Goal: Task Accomplishment & Management: Manage account settings

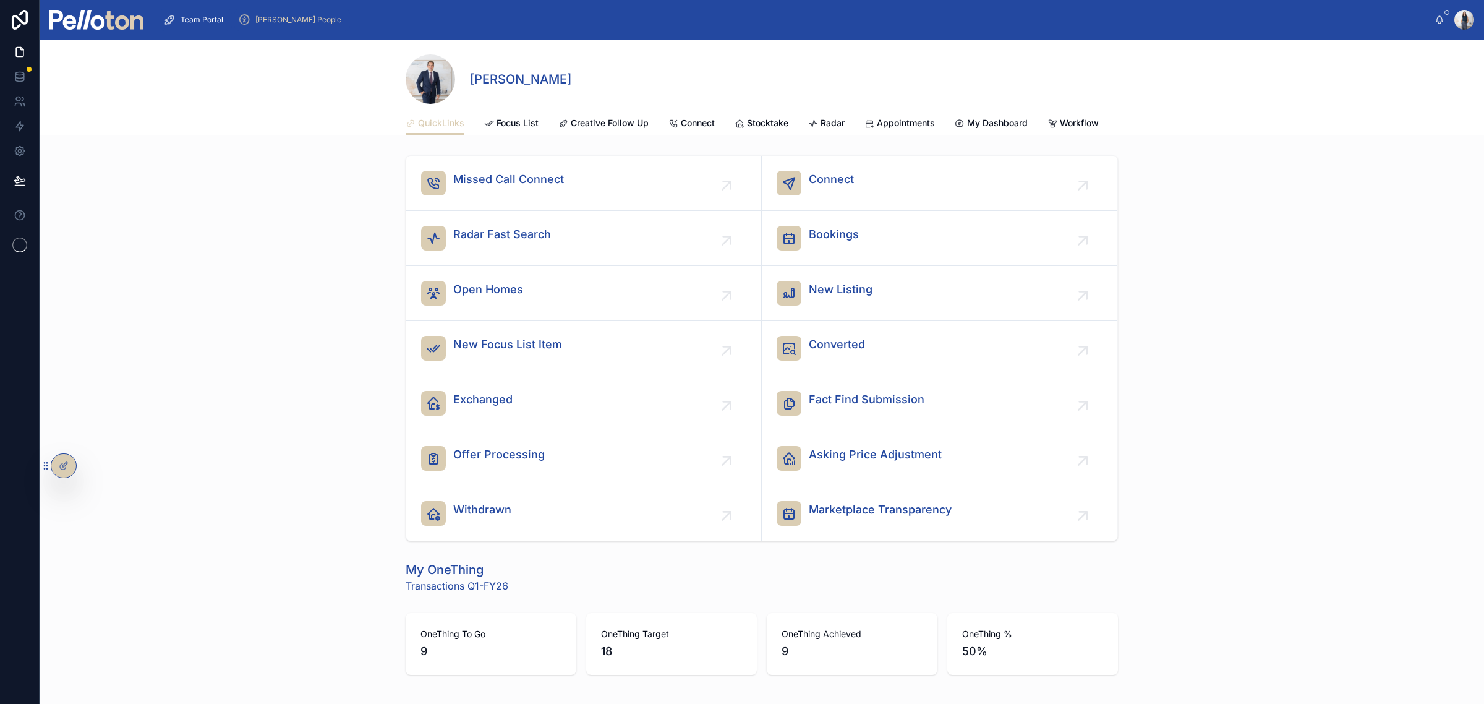
click at [280, 16] on span "[PERSON_NAME] People" at bounding box center [298, 20] width 86 height 10
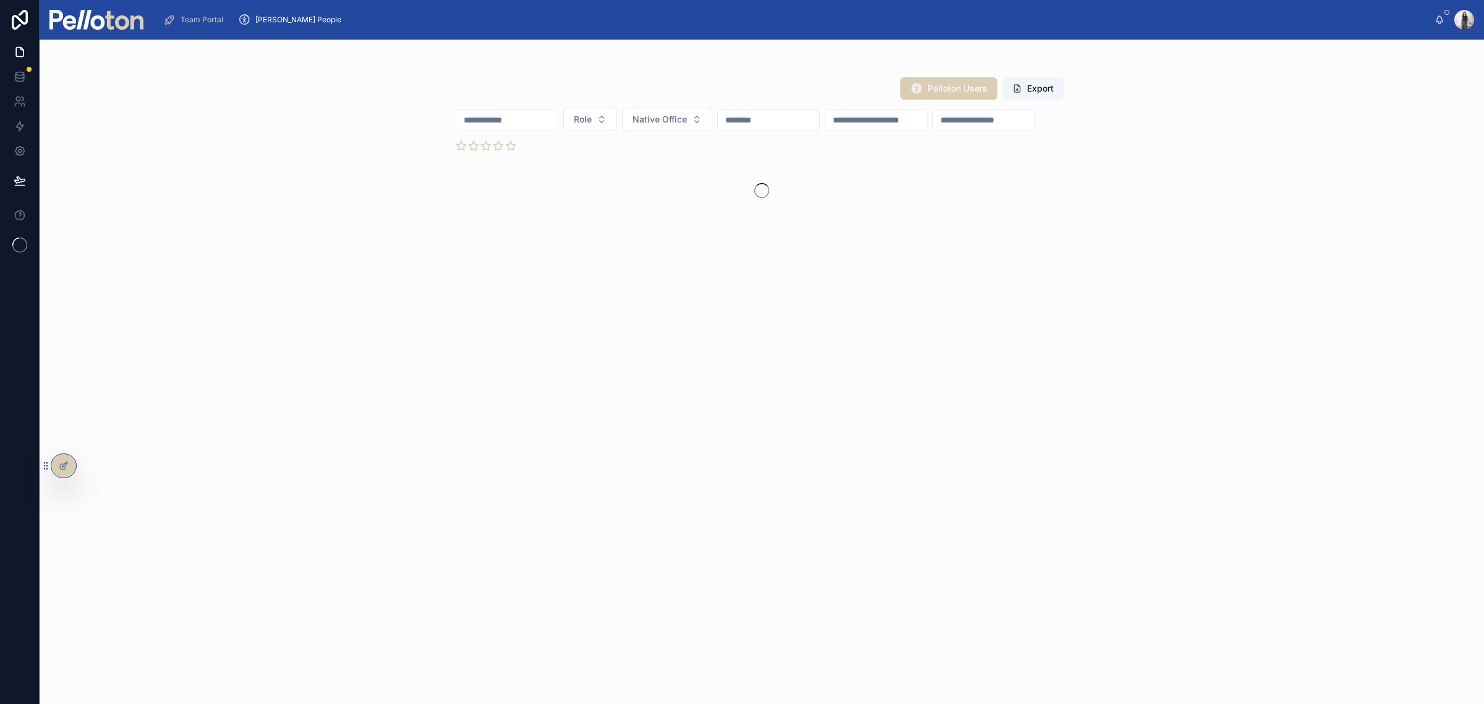
click at [476, 114] on input "text" at bounding box center [506, 119] width 101 height 17
type input "****"
click at [23, 100] on icon at bounding box center [23, 99] width 2 height 4
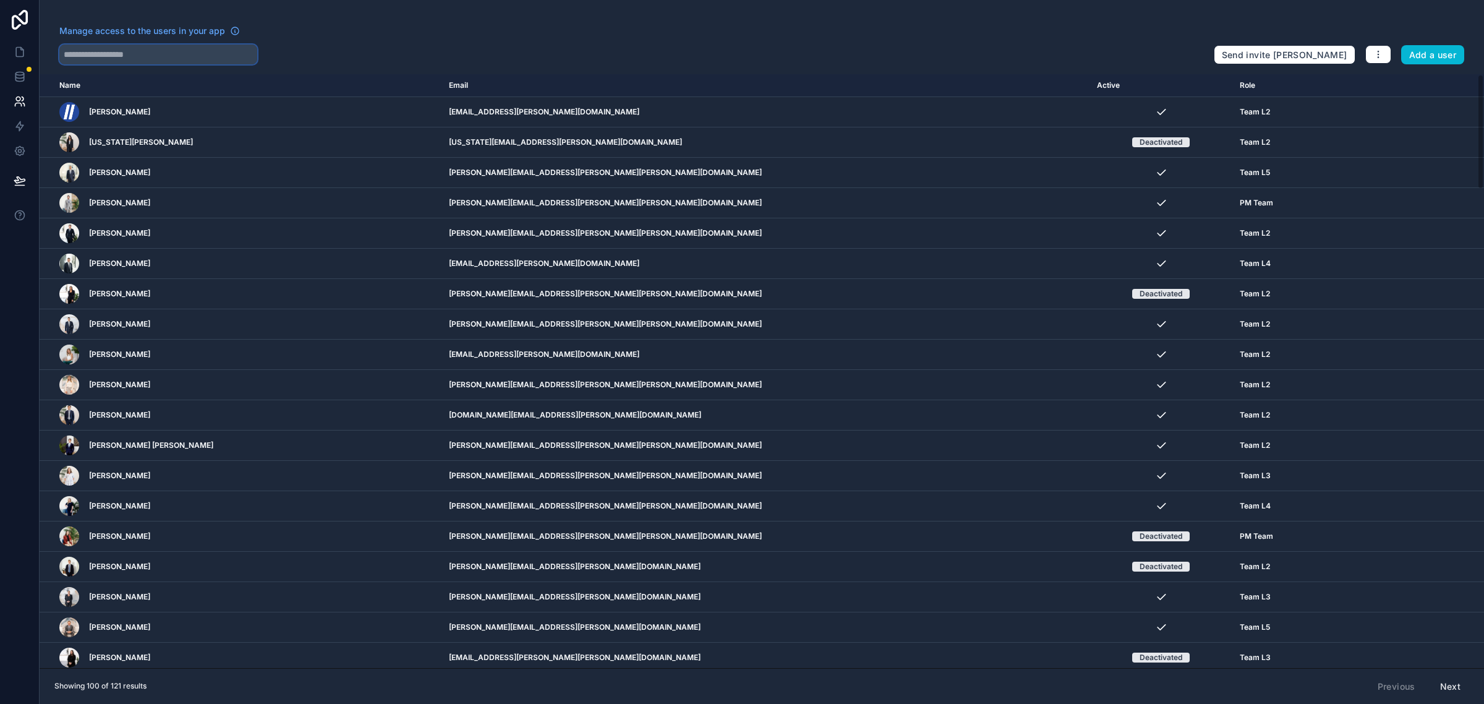
click at [153, 51] on input "text" at bounding box center [158, 55] width 198 height 20
click at [147, 54] on input "text" at bounding box center [158, 55] width 198 height 20
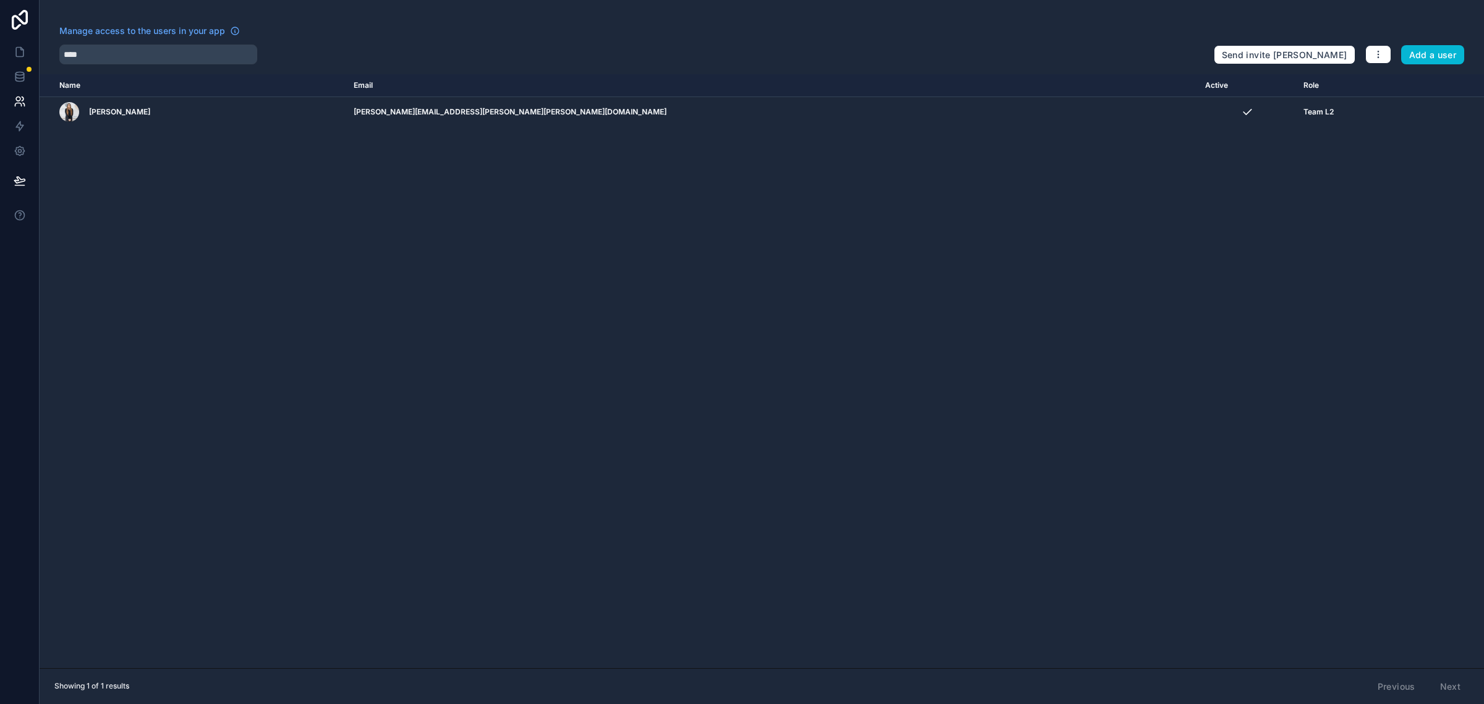
click at [0, 0] on icon "scrollable content" at bounding box center [0, 0] width 0 height 0
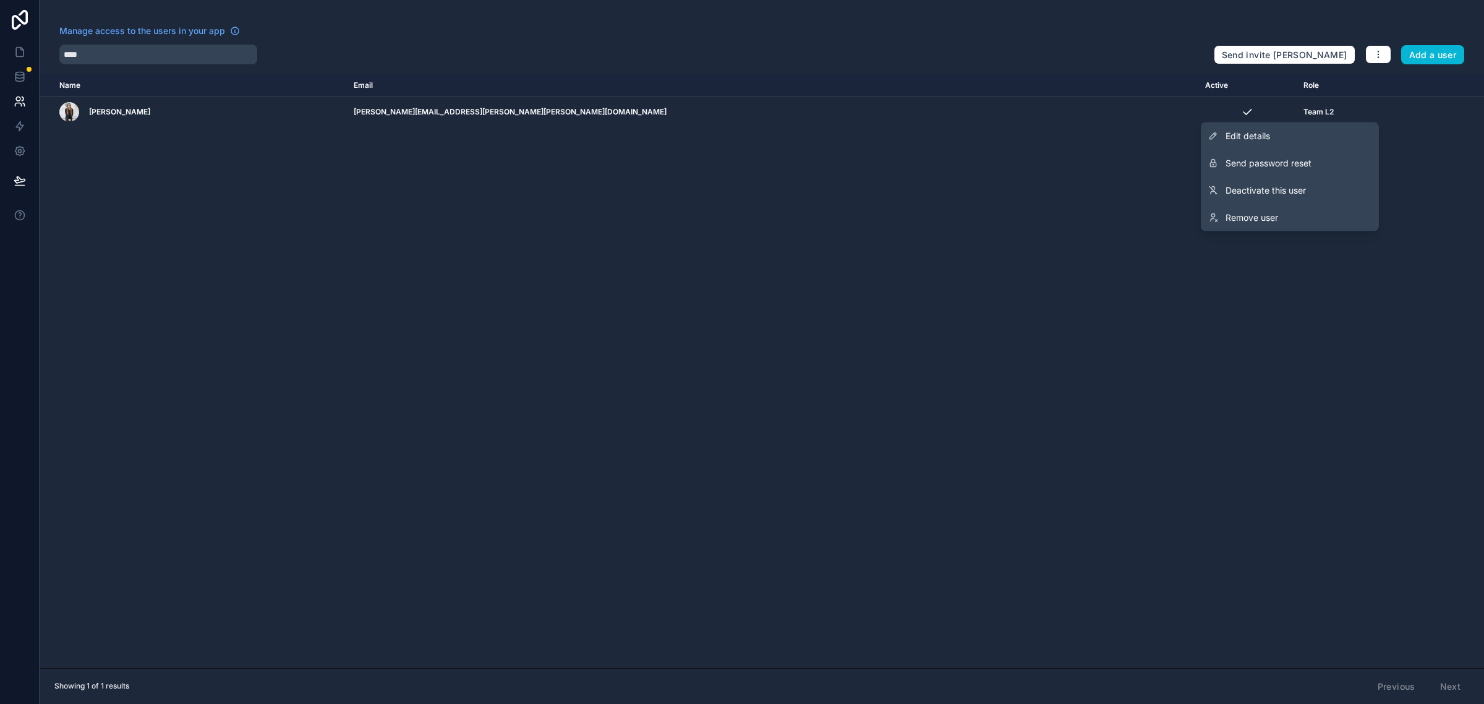
click at [1286, 192] on span "Deactivate this user" at bounding box center [1266, 190] width 80 height 12
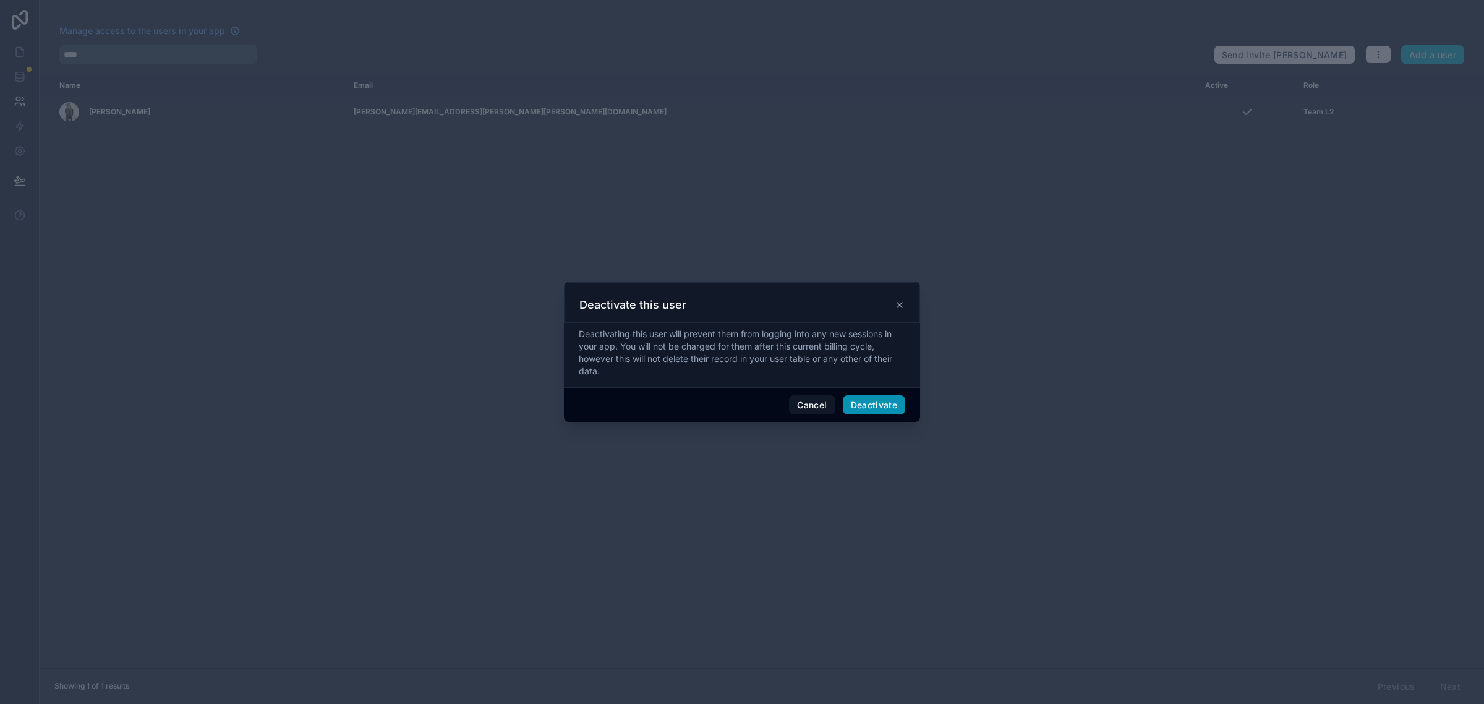
click at [868, 398] on button "Deactivate" at bounding box center [874, 405] width 63 height 20
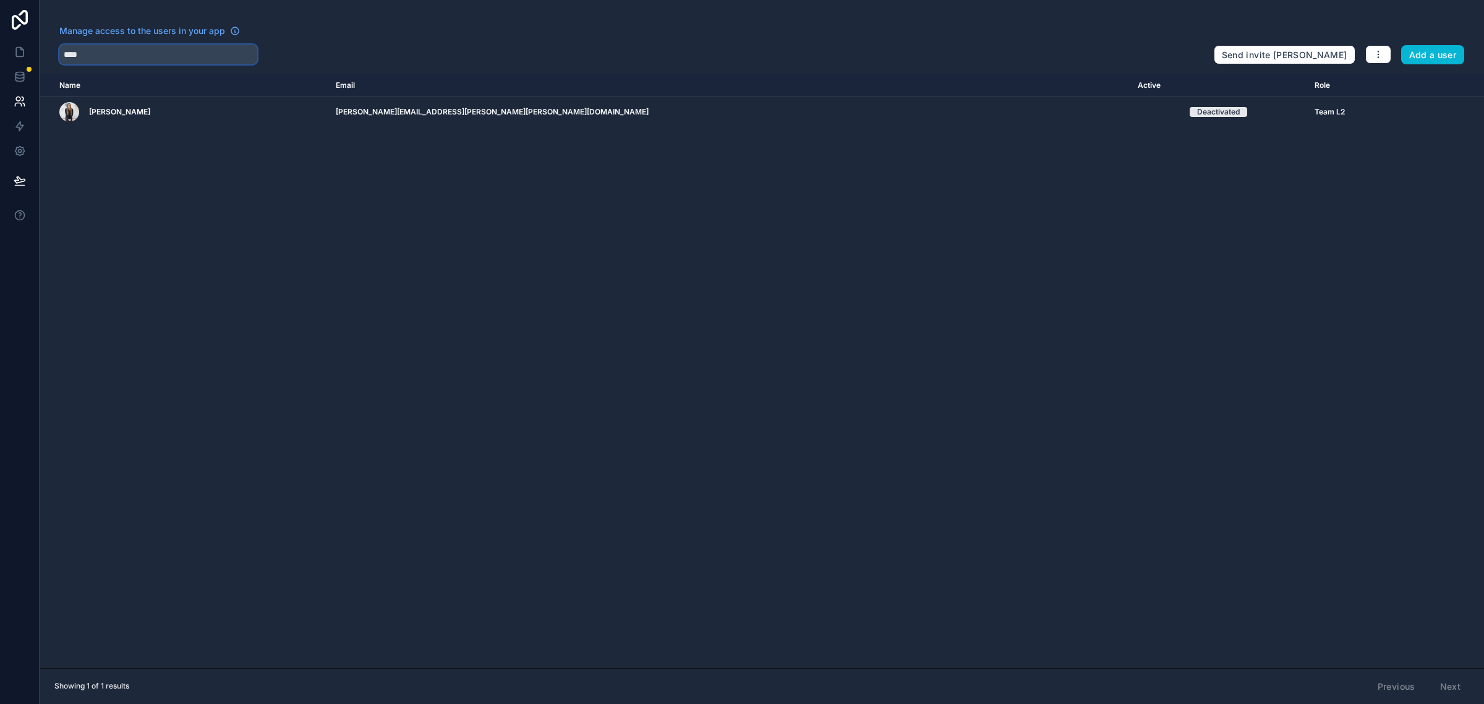
click at [110, 51] on input "****" at bounding box center [158, 55] width 198 height 20
type input "*"
click at [0, 0] on icon "scrollable content" at bounding box center [0, 0] width 0 height 0
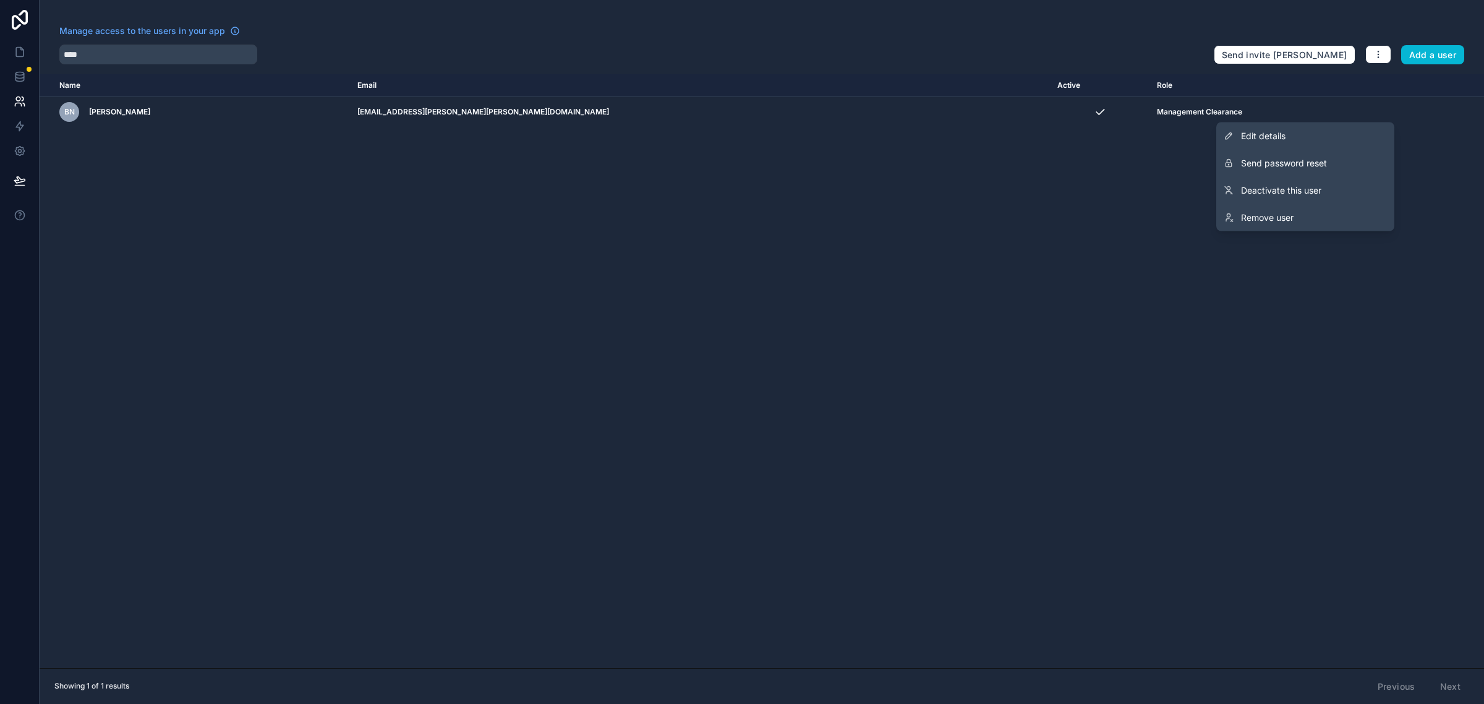
click at [1274, 186] on span "Deactivate this user" at bounding box center [1281, 190] width 80 height 12
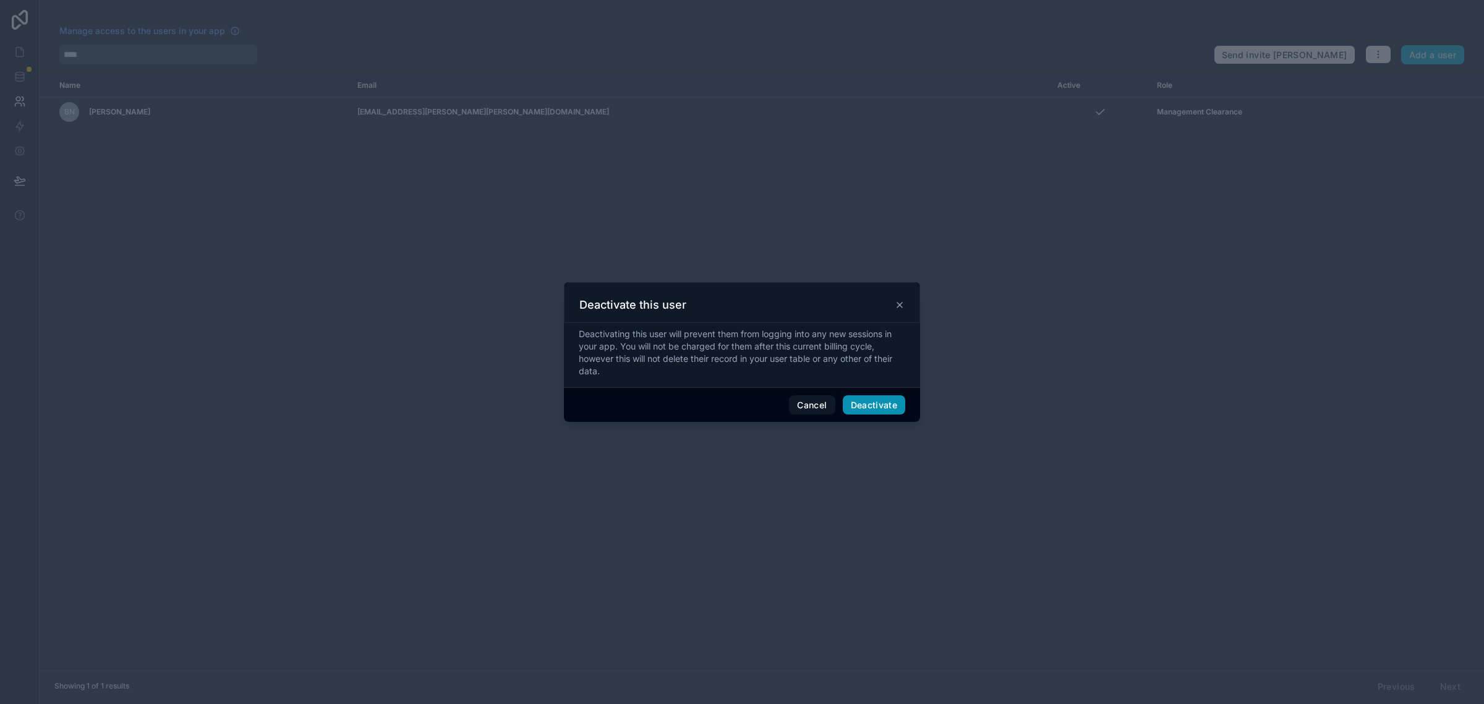
click at [879, 399] on button "Deactivate" at bounding box center [874, 405] width 63 height 20
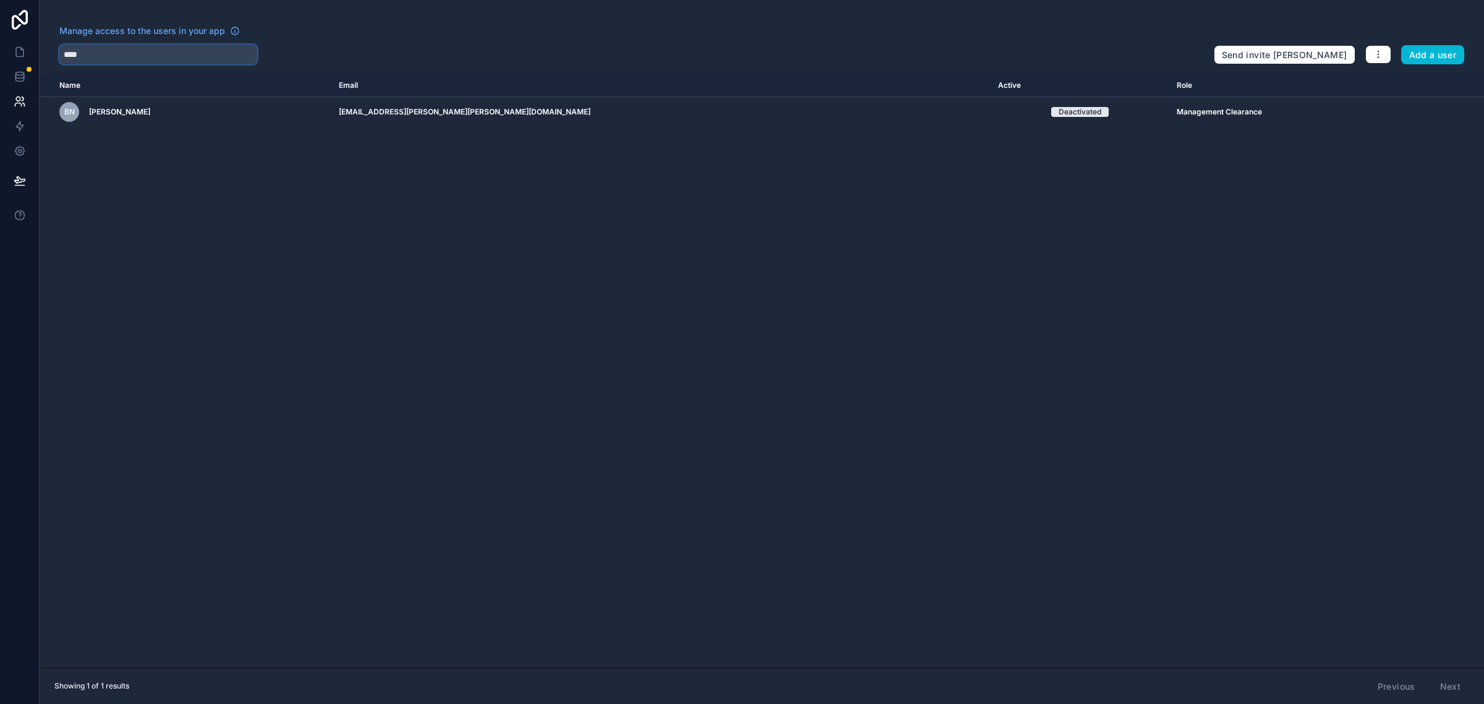
click at [115, 53] on input "****" at bounding box center [158, 55] width 198 height 20
type input "*"
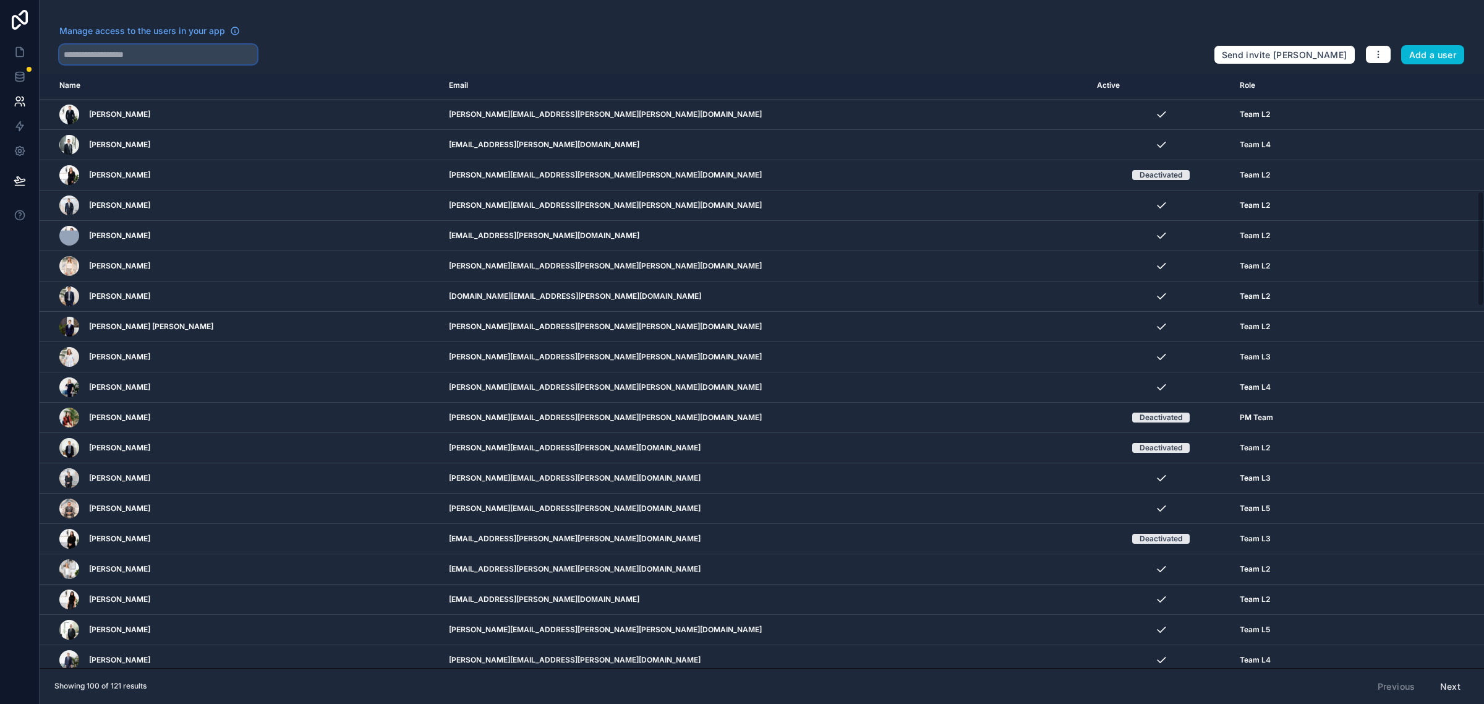
scroll to position [604, 0]
